Goal: Information Seeking & Learning: Learn about a topic

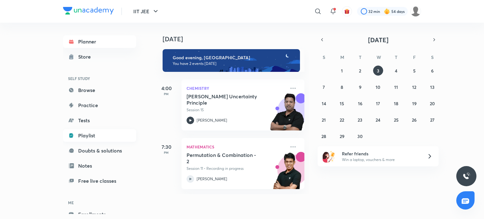
click at [102, 134] on link "Playlist" at bounding box center [99, 135] width 73 height 13
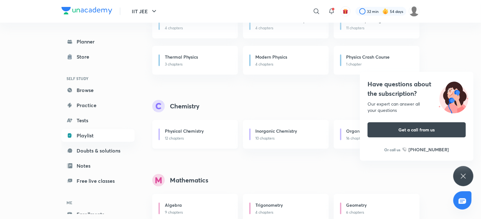
scroll to position [160, 0]
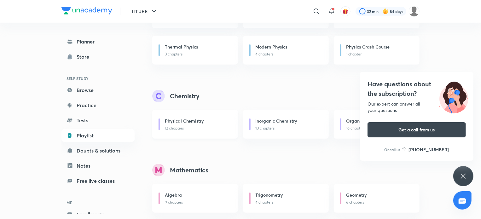
click at [211, 128] on p "12 chapters" at bounding box center [198, 128] width 66 height 6
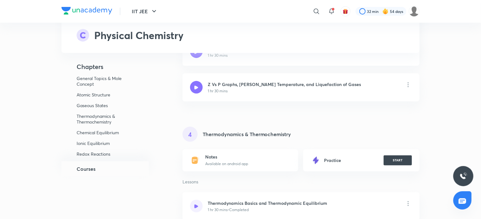
scroll to position [1292, 0]
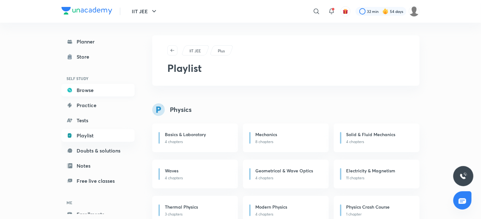
scroll to position [1, 0]
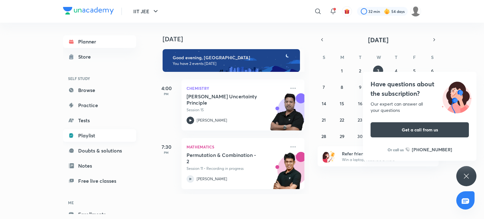
click at [104, 133] on link "Playlist" at bounding box center [99, 135] width 73 height 13
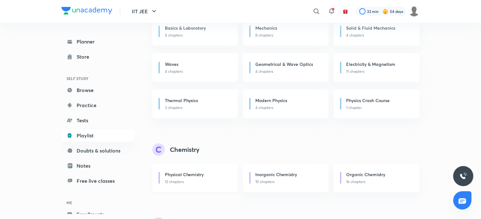
scroll to position [107, 0]
click at [191, 175] on h6 "Physical Chemistry" at bounding box center [184, 174] width 39 height 7
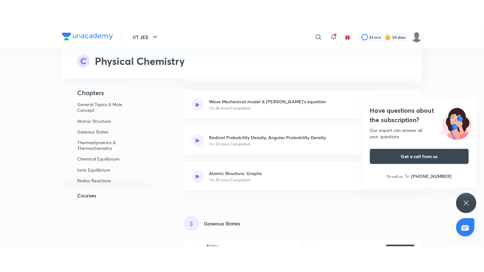
scroll to position [933, 0]
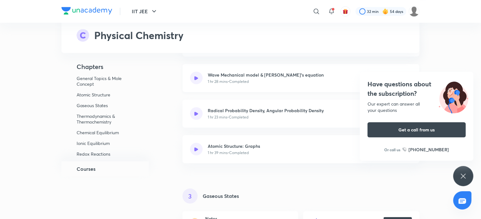
click at [281, 75] on h6 "Wave Mechanical model & [PERSON_NAME]'s equation" at bounding box center [266, 75] width 116 height 7
